Goal: Transaction & Acquisition: Purchase product/service

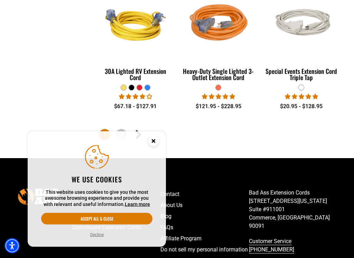
scroll to position [1478, 0]
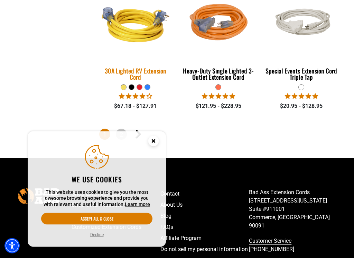
click at [130, 28] on img at bounding box center [135, 25] width 83 height 75
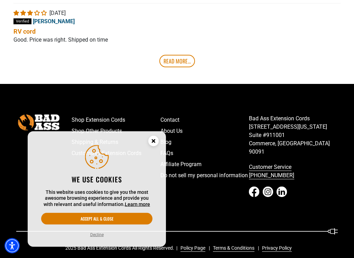
scroll to position [1479, 0]
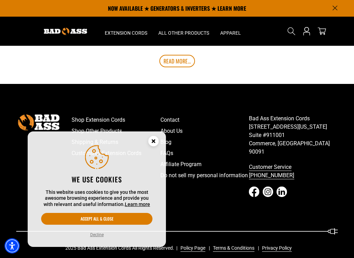
click at [154, 146] on icon "Close this option" at bounding box center [153, 142] width 21 height 21
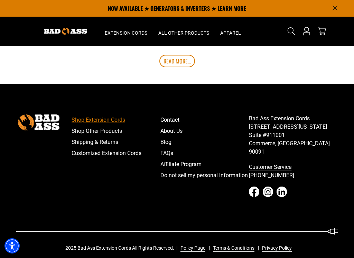
click at [97, 125] on link "Shop Extension Cords" at bounding box center [116, 119] width 89 height 11
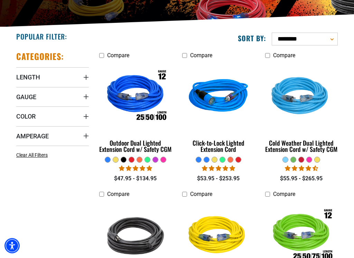
scroll to position [123, 0]
click at [24, 138] on span "Amperage" at bounding box center [32, 136] width 33 height 8
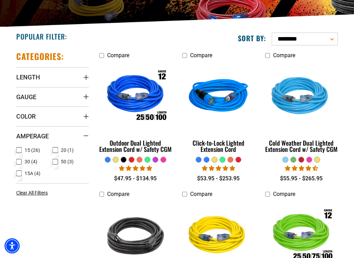
click at [17, 162] on icon at bounding box center [19, 161] width 6 height 9
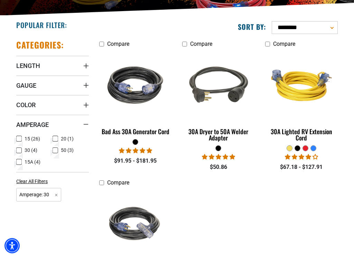
scroll to position [134, 0]
click at [17, 162] on icon at bounding box center [19, 161] width 6 height 9
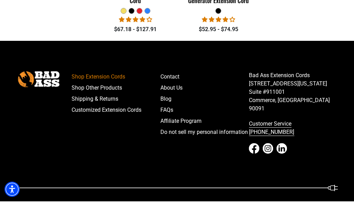
scroll to position [551, 0]
